Goal: Information Seeking & Learning: Learn about a topic

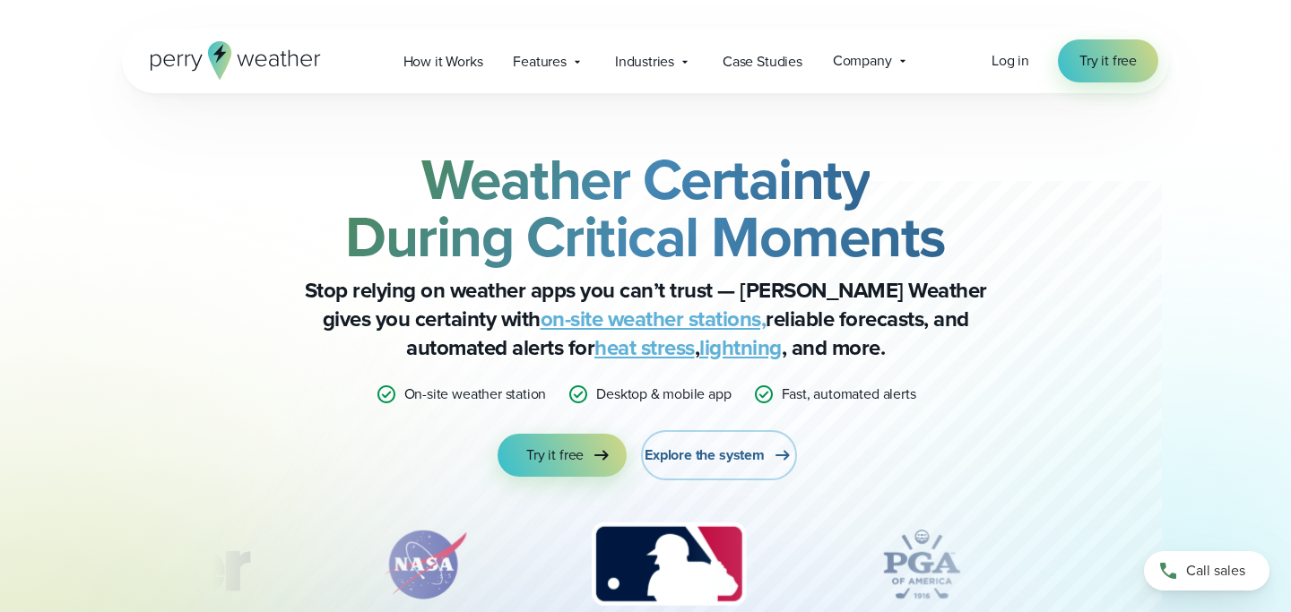
click at [704, 463] on span "Explore the system" at bounding box center [705, 456] width 120 height 22
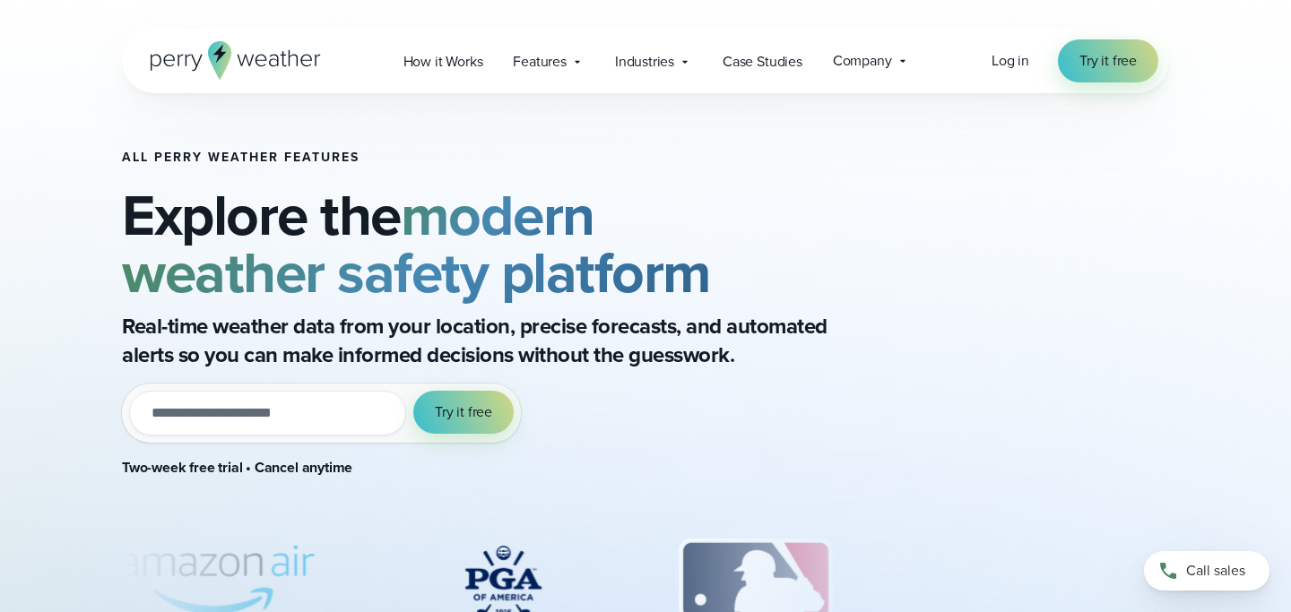
click at [324, 416] on input "email" at bounding box center [267, 413] width 277 height 45
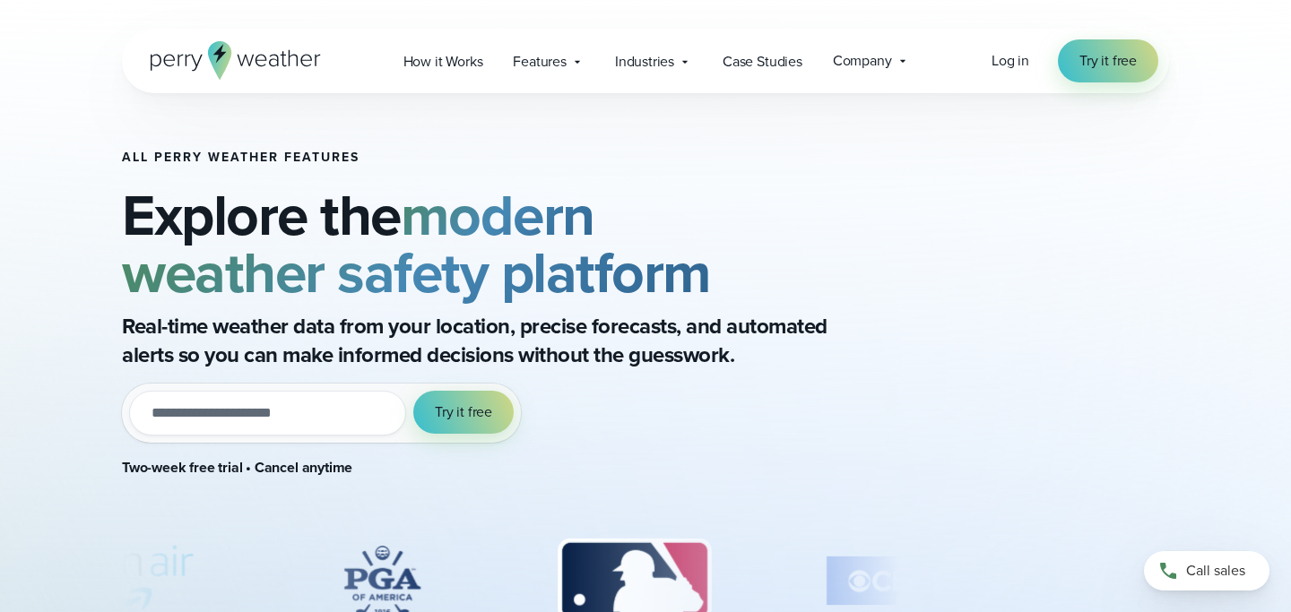
click at [506, 489] on div "All Perry Weather Features Explore the modern weather safety platform Real-time…" at bounding box center [511, 322] width 778 height 343
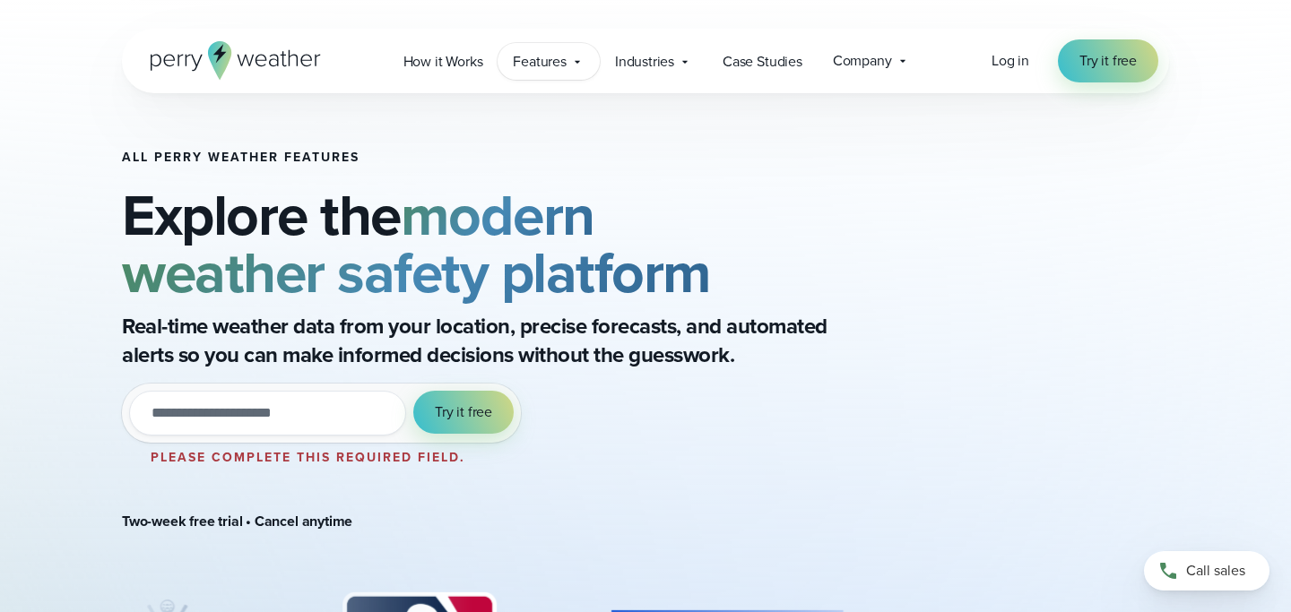
click at [546, 65] on span "Features" at bounding box center [540, 62] width 54 height 22
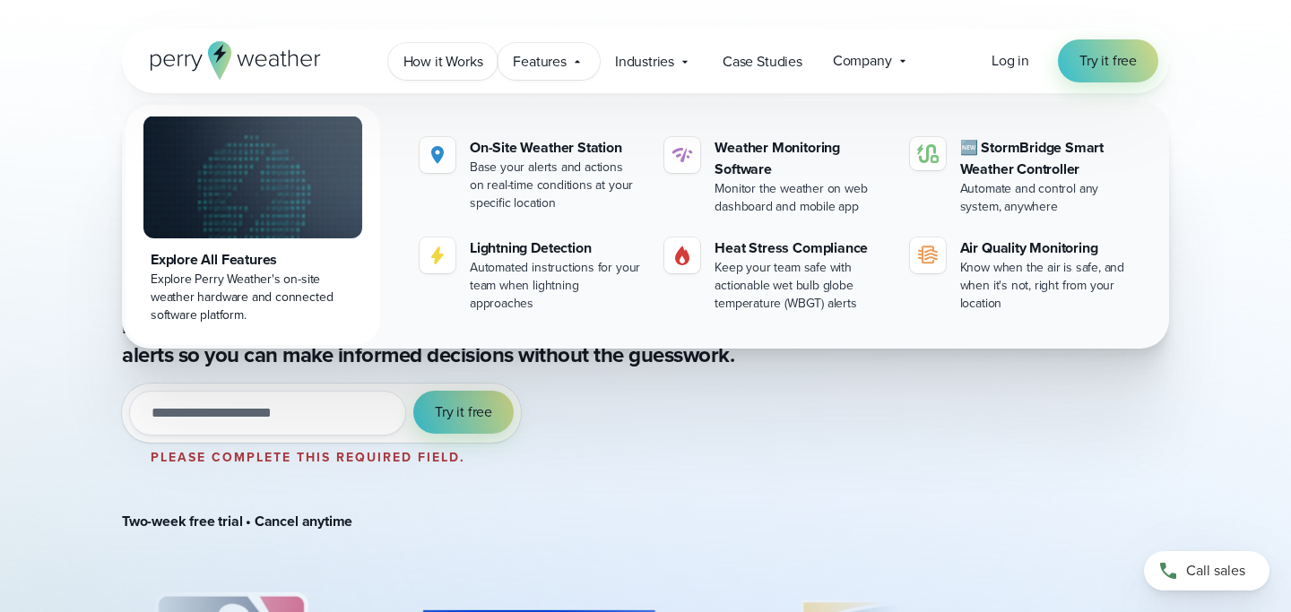
click at [494, 58] on link "How it Works" at bounding box center [443, 61] width 110 height 37
